Goal: Entertainment & Leisure: Browse casually

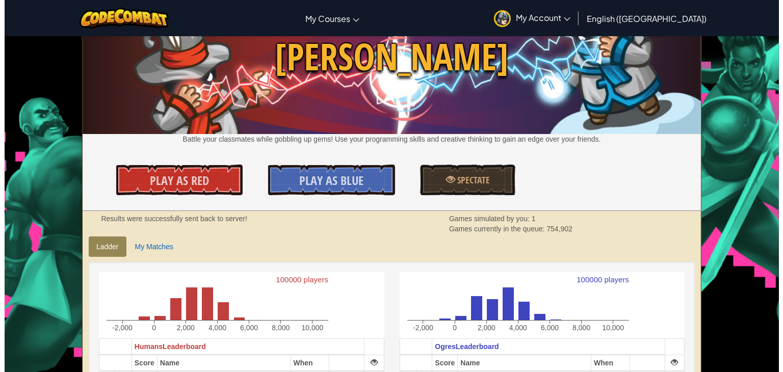
scroll to position [46, 0]
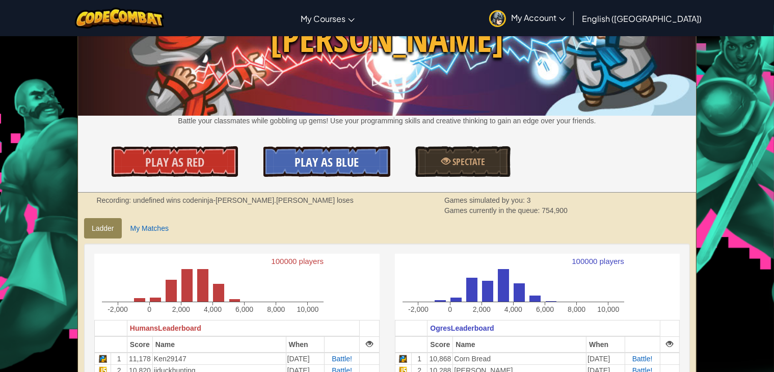
click at [357, 163] on span "Play As Blue" at bounding box center [327, 162] width 64 height 16
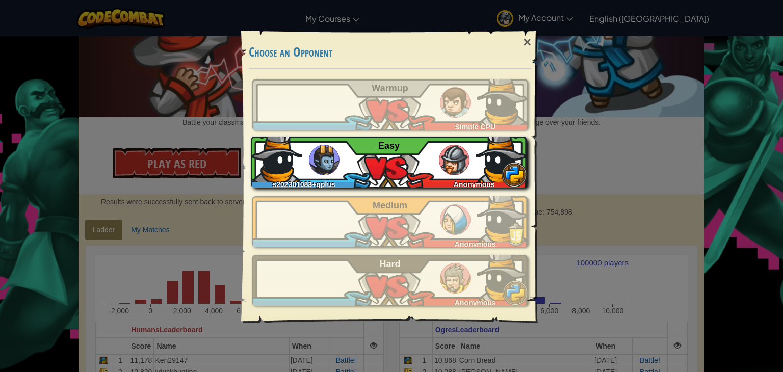
click at [484, 149] on img at bounding box center [501, 157] width 51 height 51
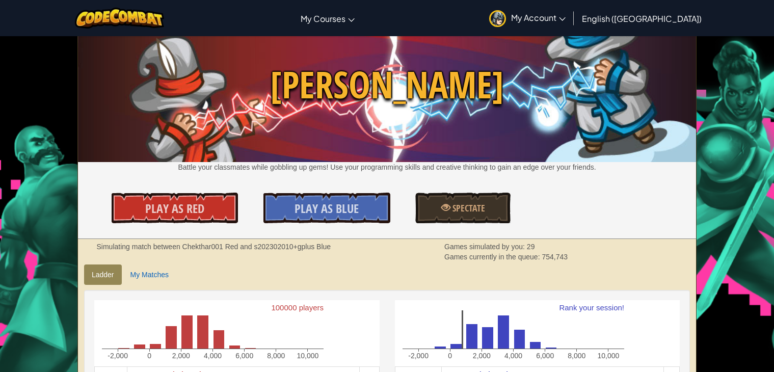
scroll to position [46, 0]
